Goal: Check status: Check status

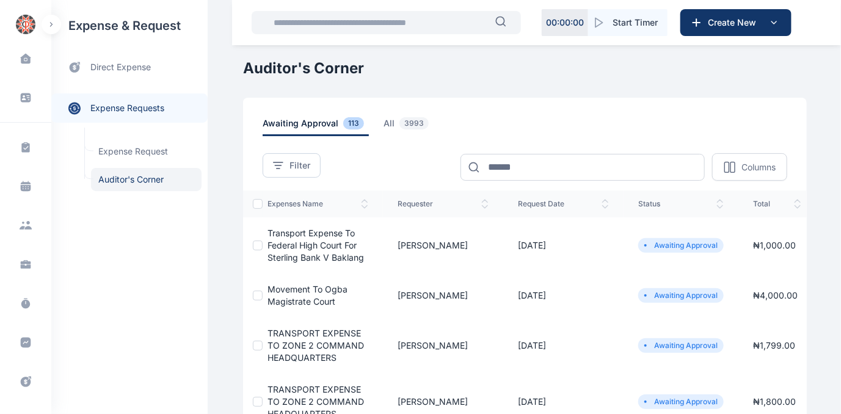
click at [304, 296] on span "Movement to Ogba Magistrate Court" at bounding box center [308, 295] width 80 height 23
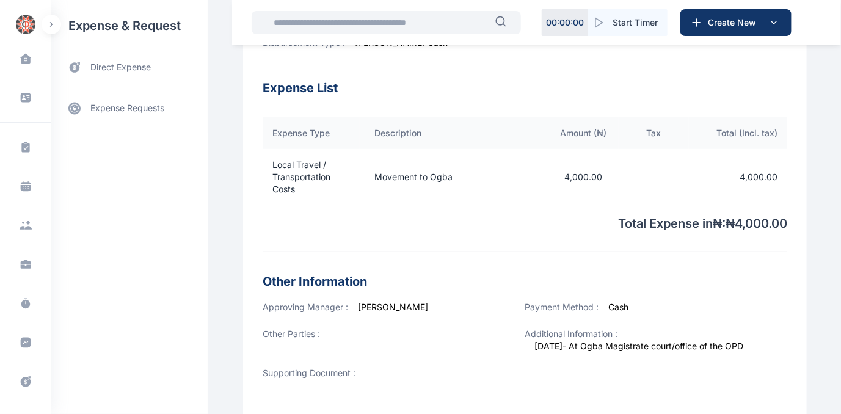
scroll to position [346, 0]
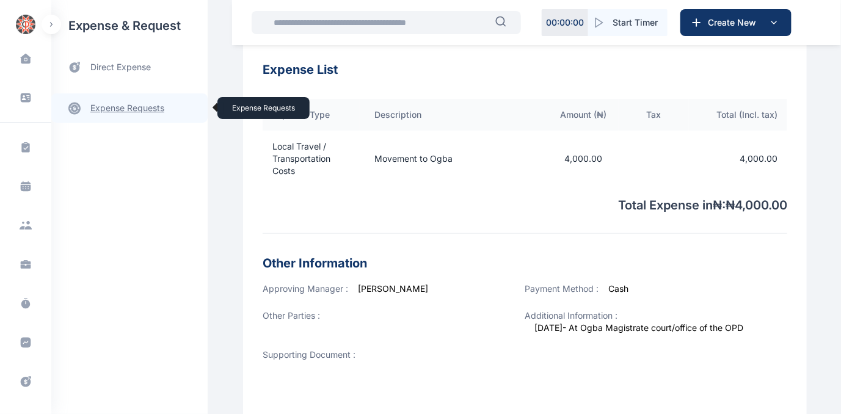
click at [123, 108] on link "expense requests expense requests" at bounding box center [129, 107] width 156 height 29
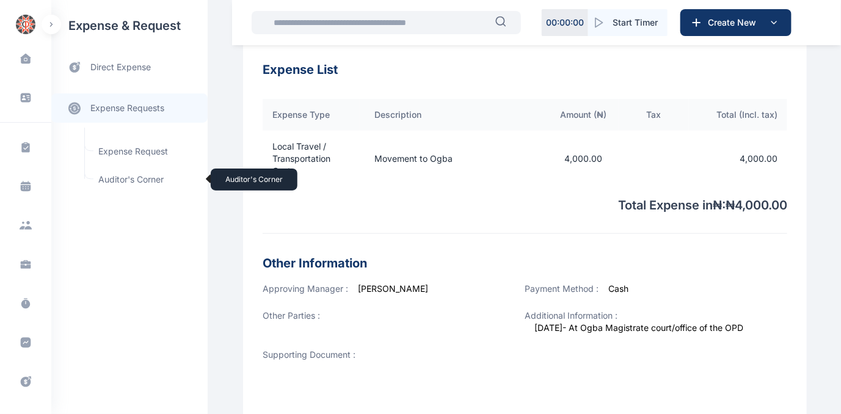
click at [123, 177] on span "Auditor's Corner Auditor's Corner" at bounding box center [146, 179] width 111 height 23
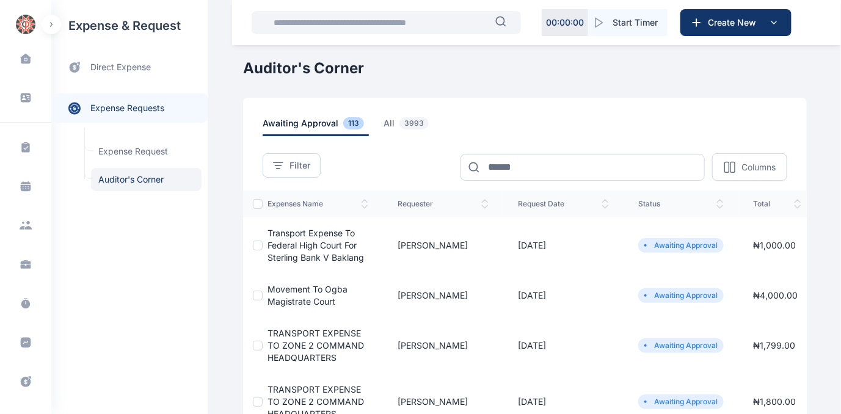
click at [279, 290] on span "Movement to Ogba Magistrate Court" at bounding box center [308, 295] width 80 height 23
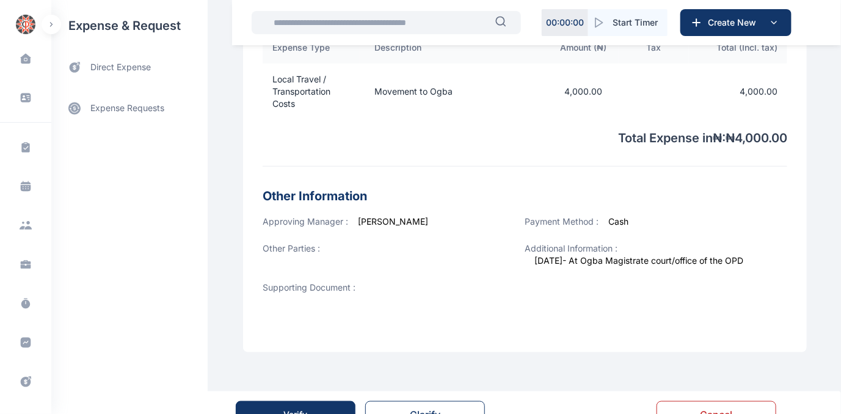
scroll to position [436, 0]
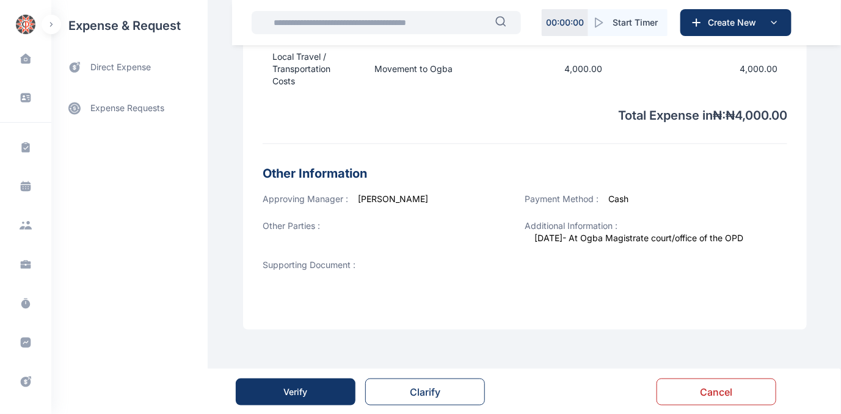
click at [277, 399] on button "Verify" at bounding box center [296, 392] width 120 height 27
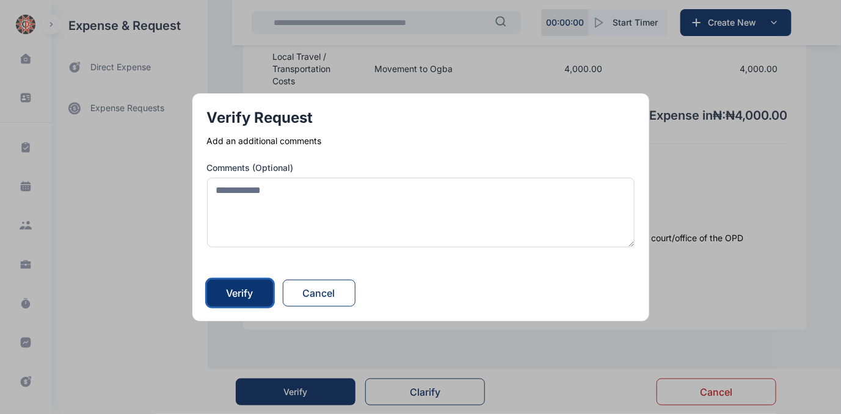
click at [262, 296] on button "Verify" at bounding box center [240, 293] width 66 height 27
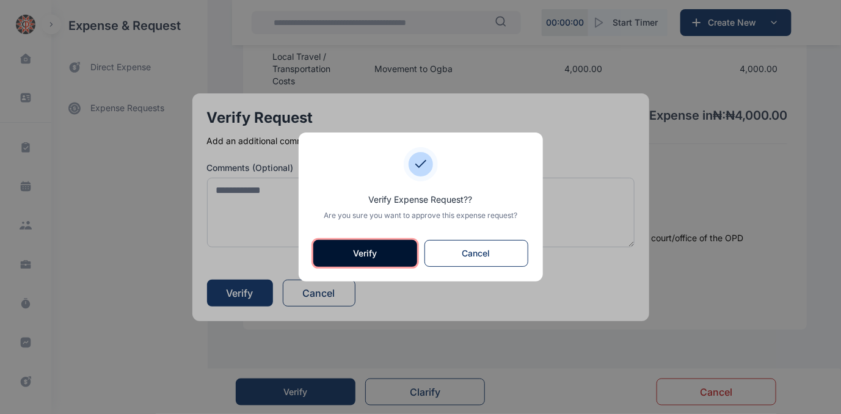
click at [363, 252] on button "Verify" at bounding box center [365, 253] width 104 height 27
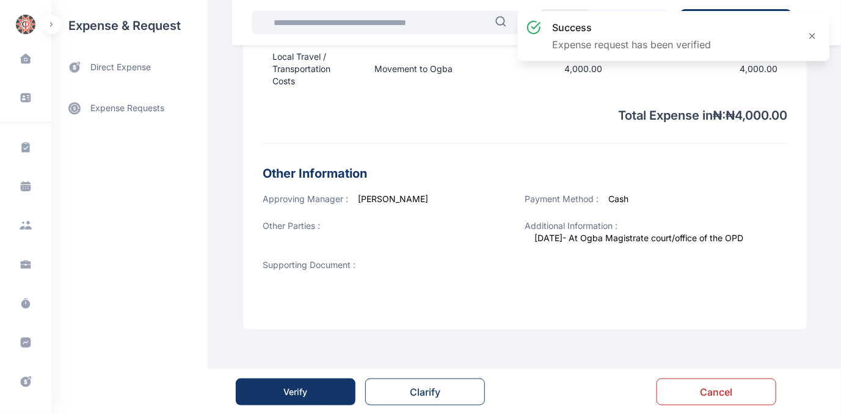
scroll to position [0, 0]
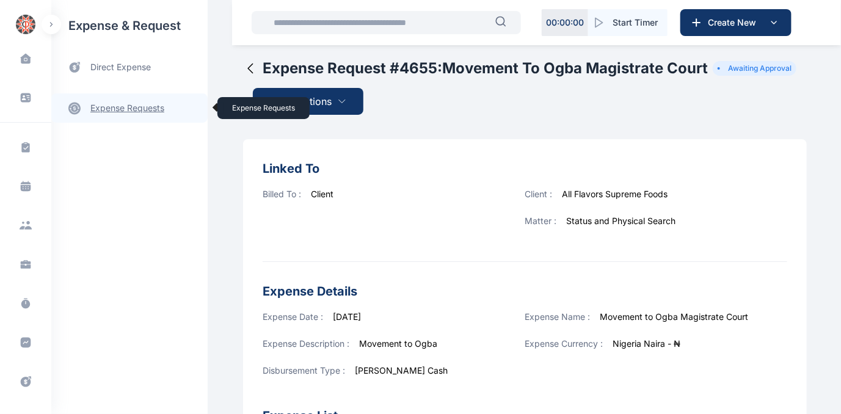
click at [108, 106] on link "expense requests expense requests" at bounding box center [129, 107] width 156 height 29
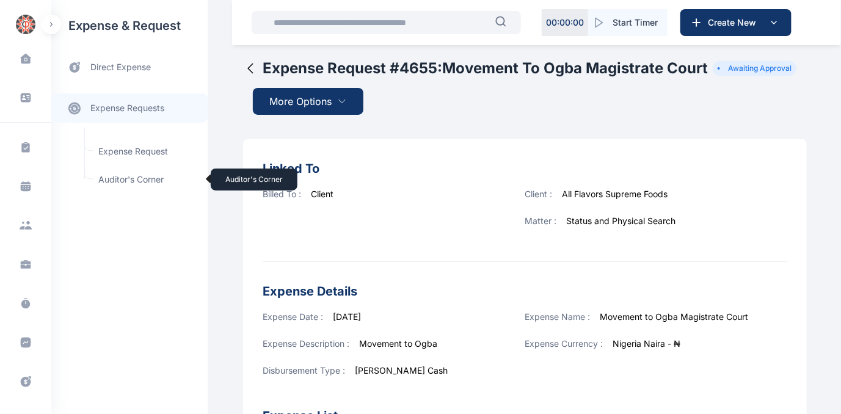
click at [118, 178] on span "Auditor's Corner Auditor's Corner" at bounding box center [146, 179] width 111 height 23
click at [117, 177] on span "Auditor's Corner Auditor's Corner" at bounding box center [146, 179] width 111 height 23
